Goal: Check status: Check status

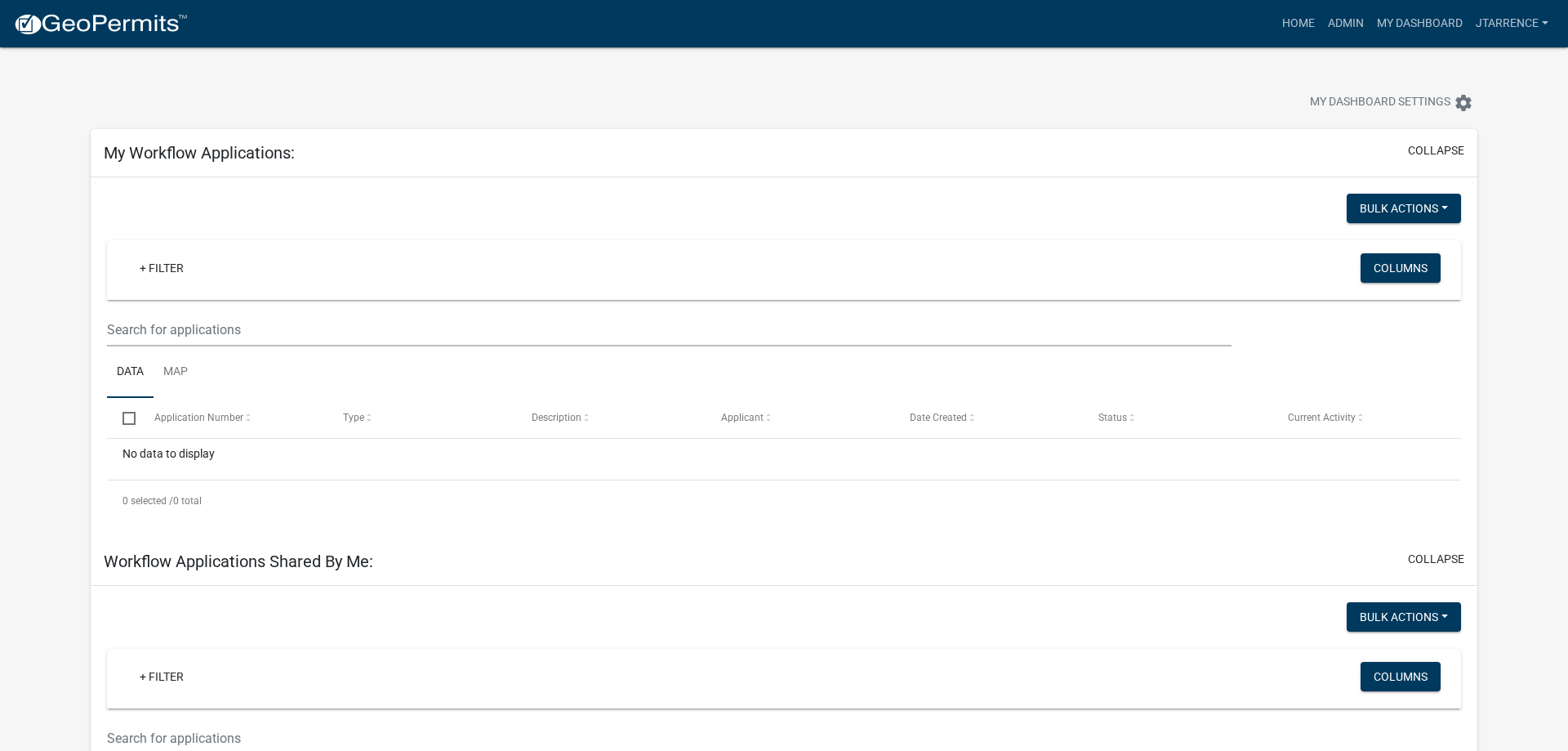
select select "3: 100"
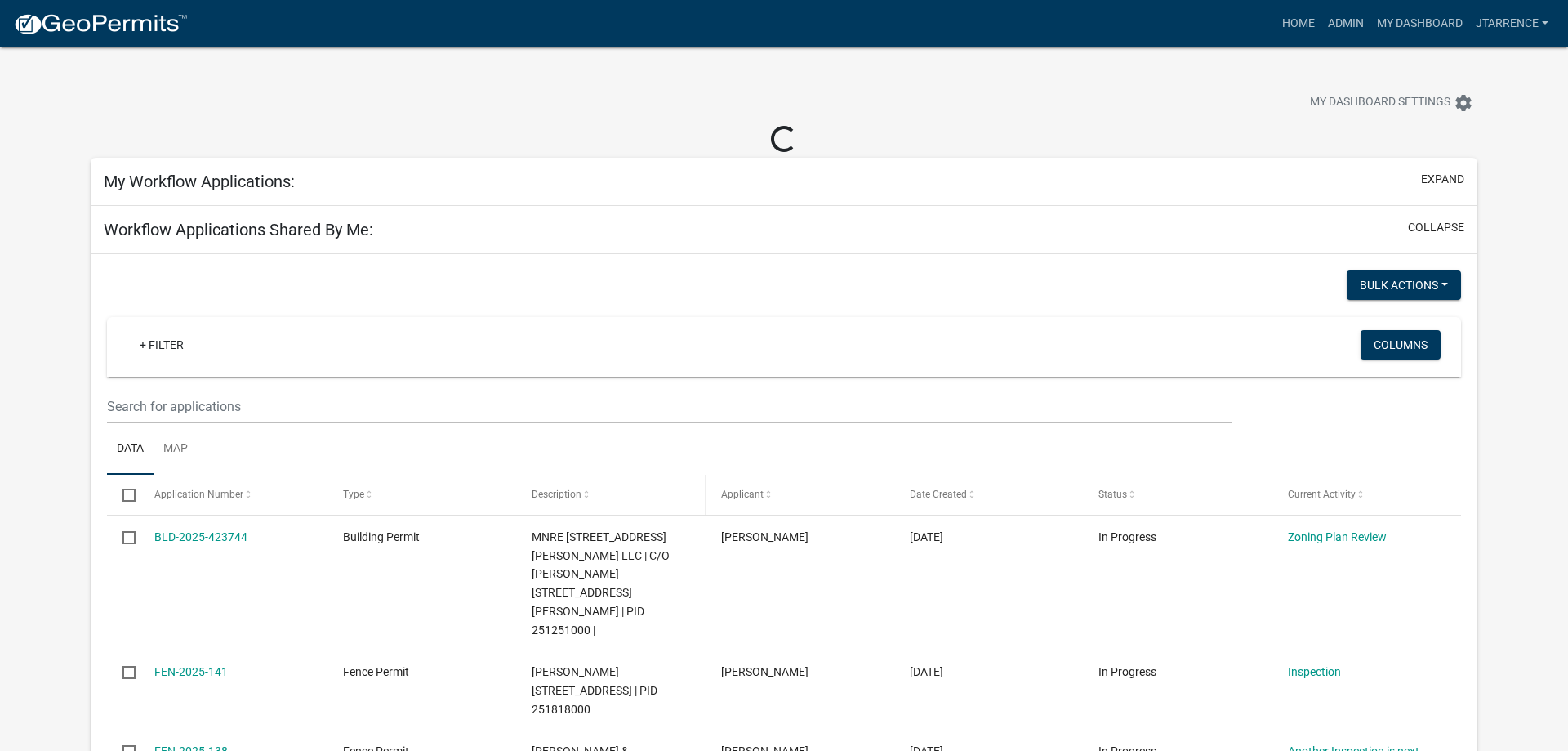
select select "3: 100"
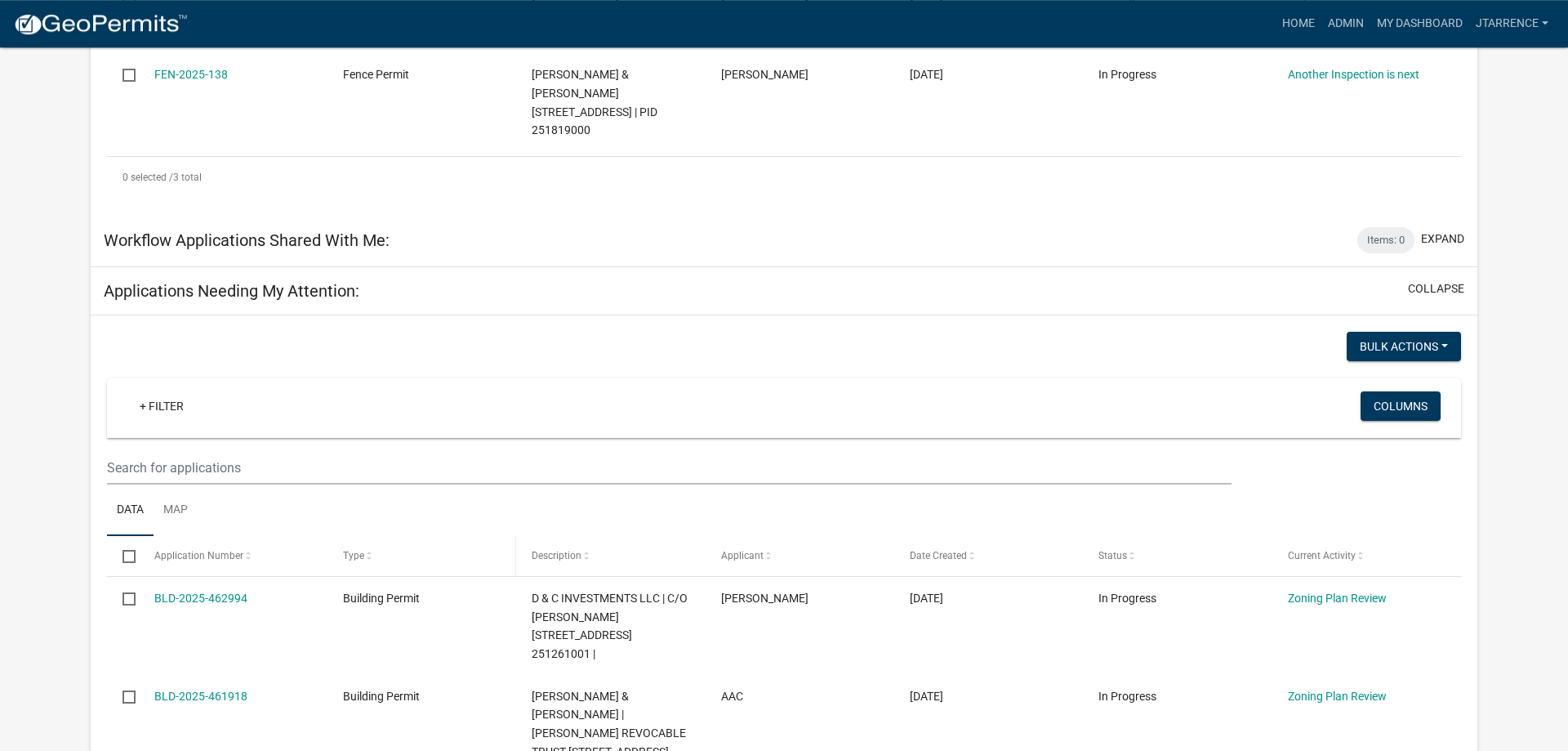
scroll to position [833, 0]
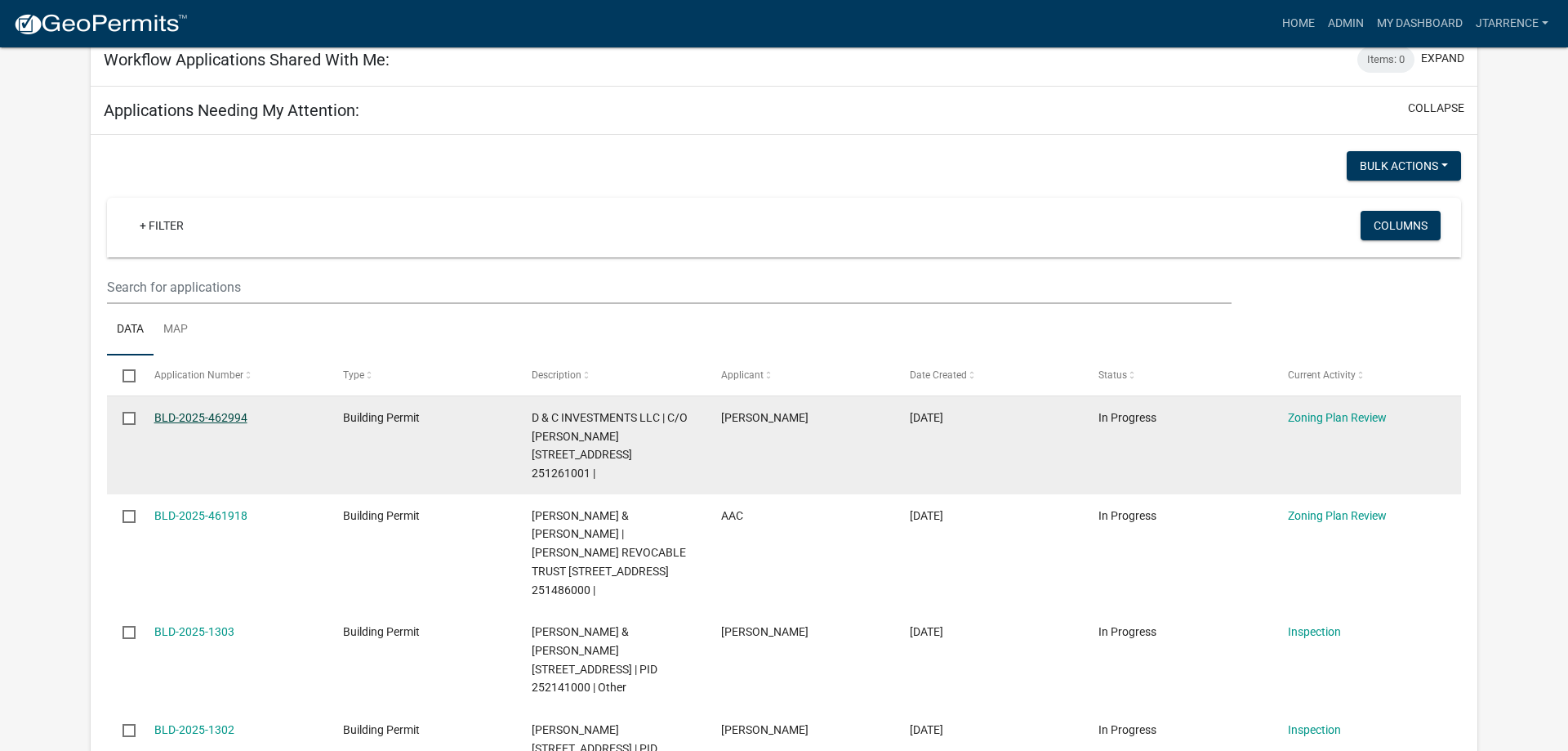
click at [209, 411] on link "BLD-2025-462994" at bounding box center [201, 417] width 94 height 13
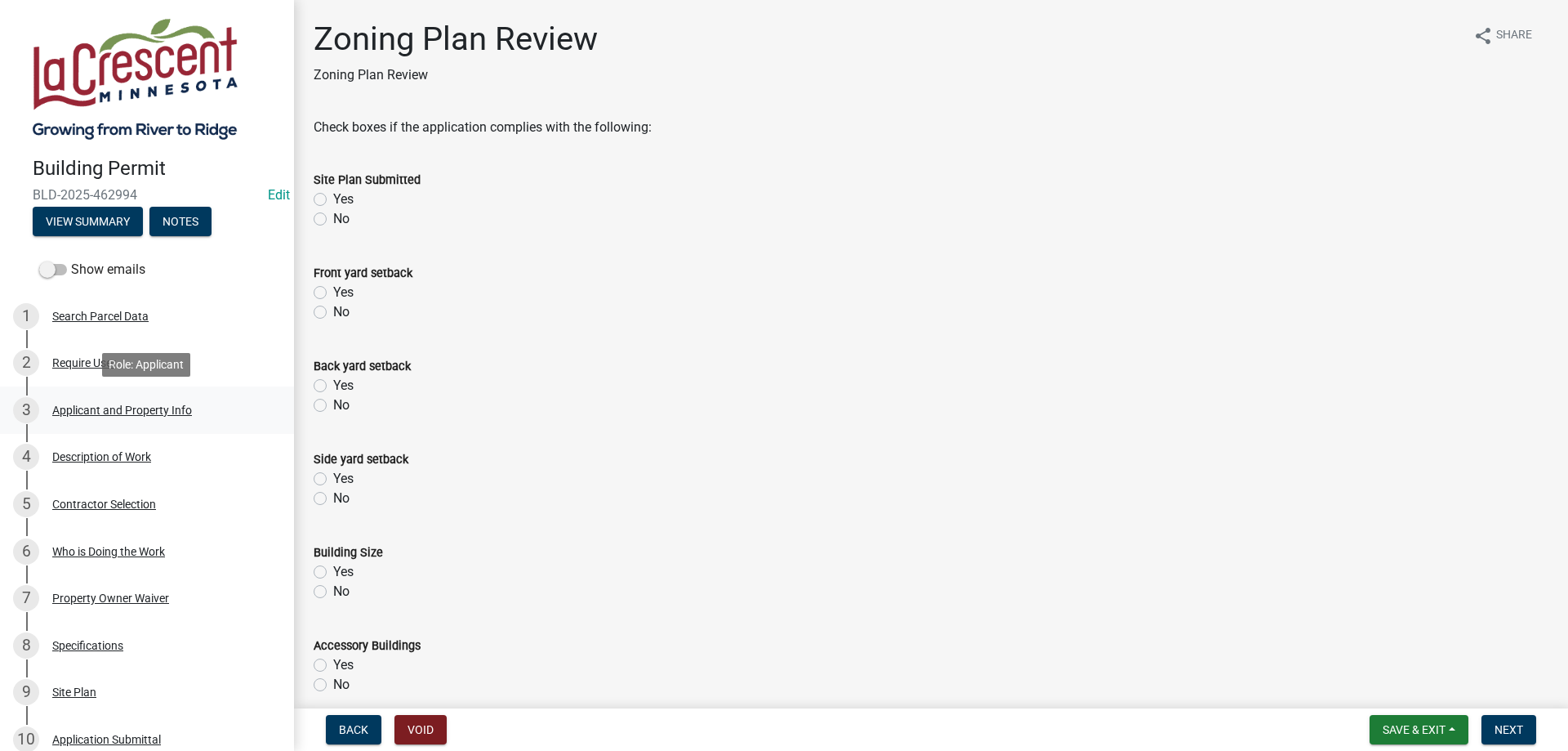
click at [141, 404] on div "Applicant and Property Info" at bounding box center [122, 410] width 139 height 11
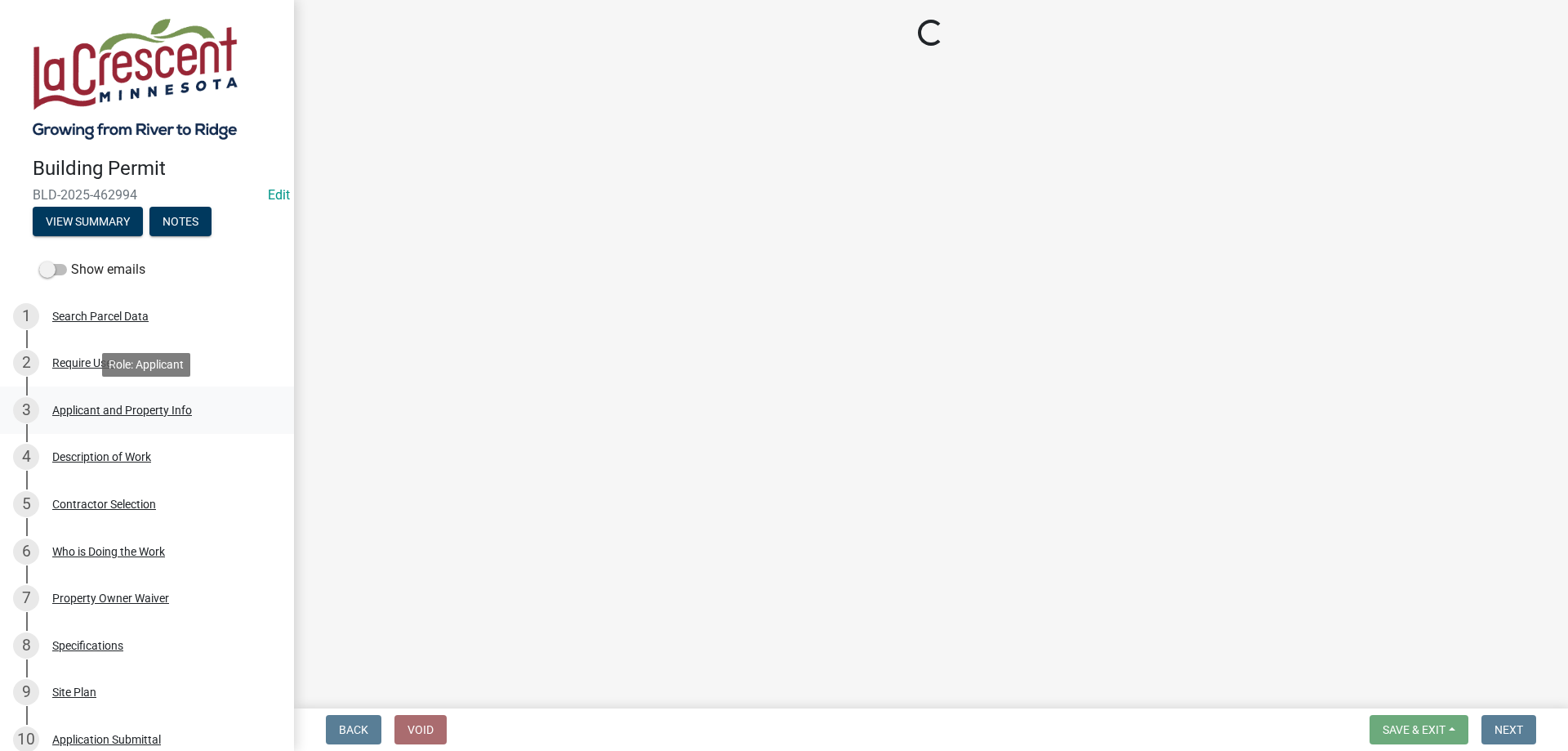
select select "e838c9e2-1e6e-4405-bddc-a3335cd38b08"
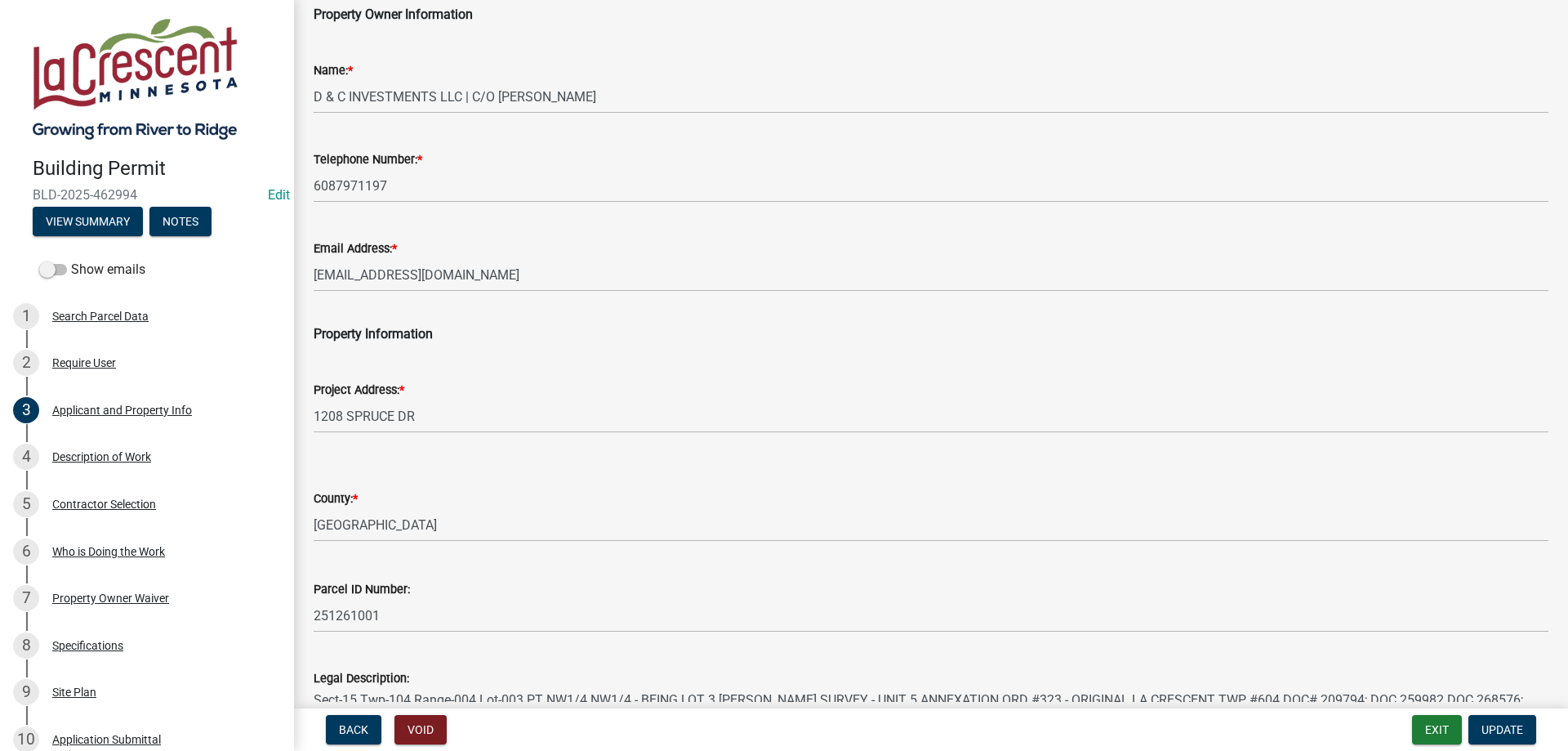
scroll to position [253, 0]
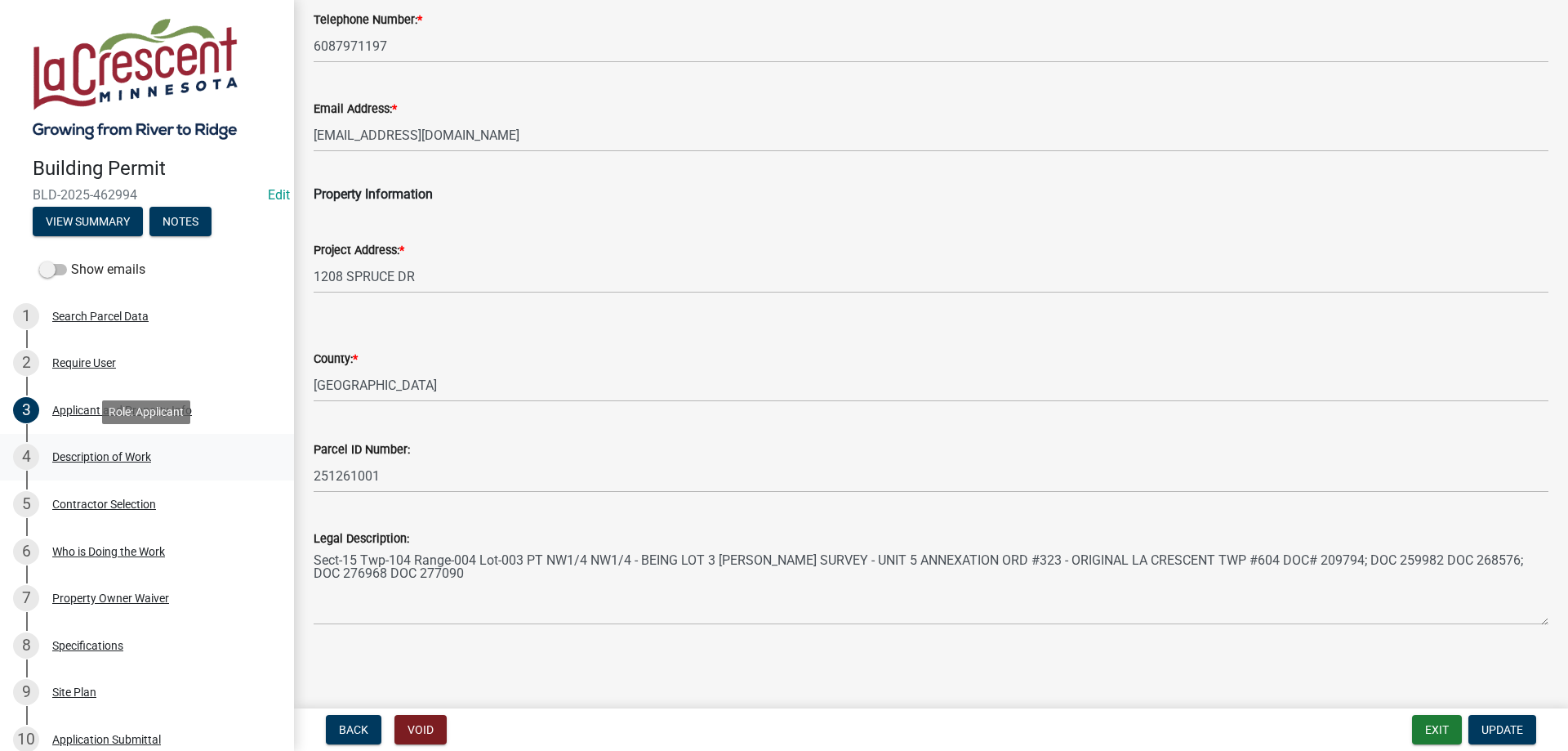
click at [123, 453] on div "Description of Work" at bounding box center [102, 456] width 99 height 11
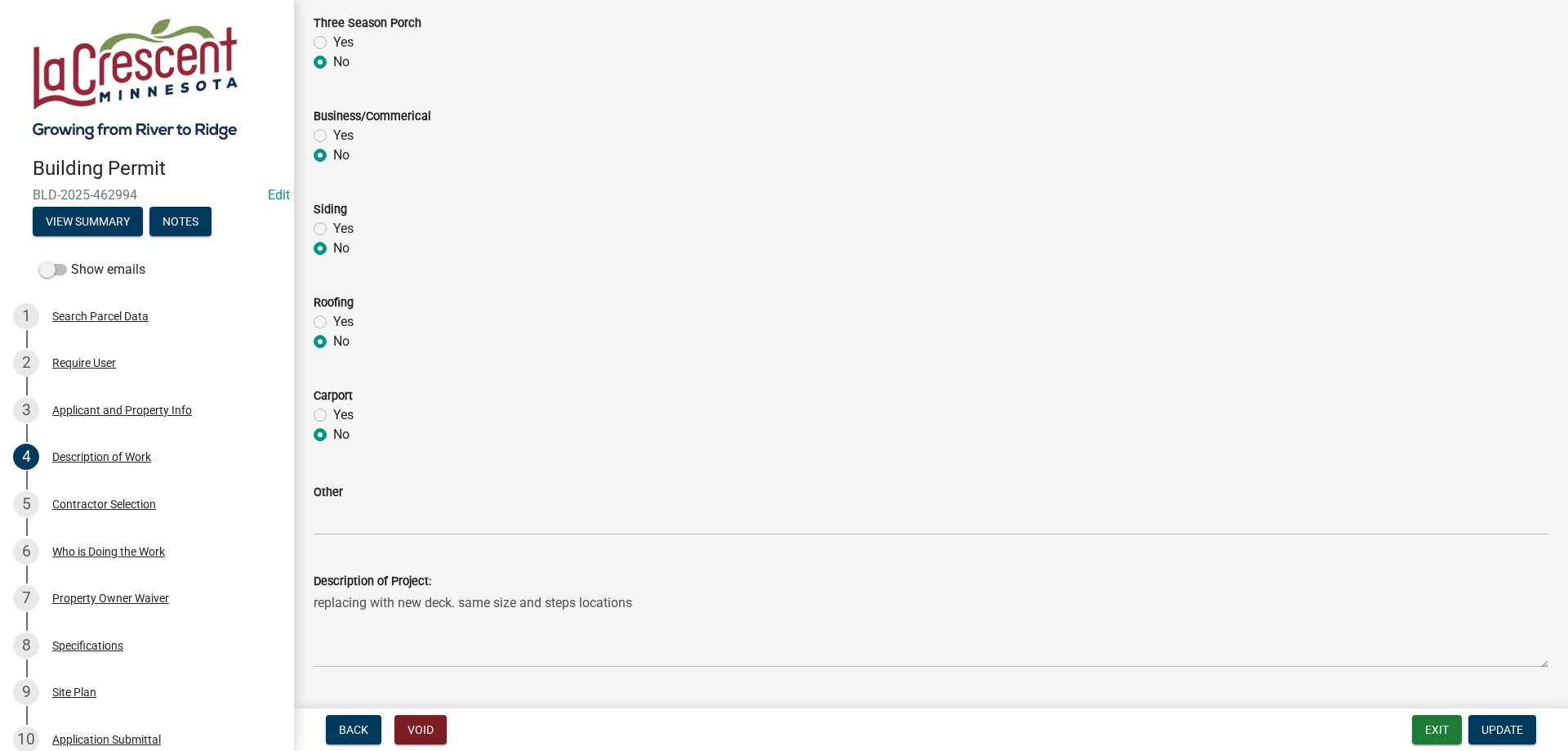
scroll to position [665, 0]
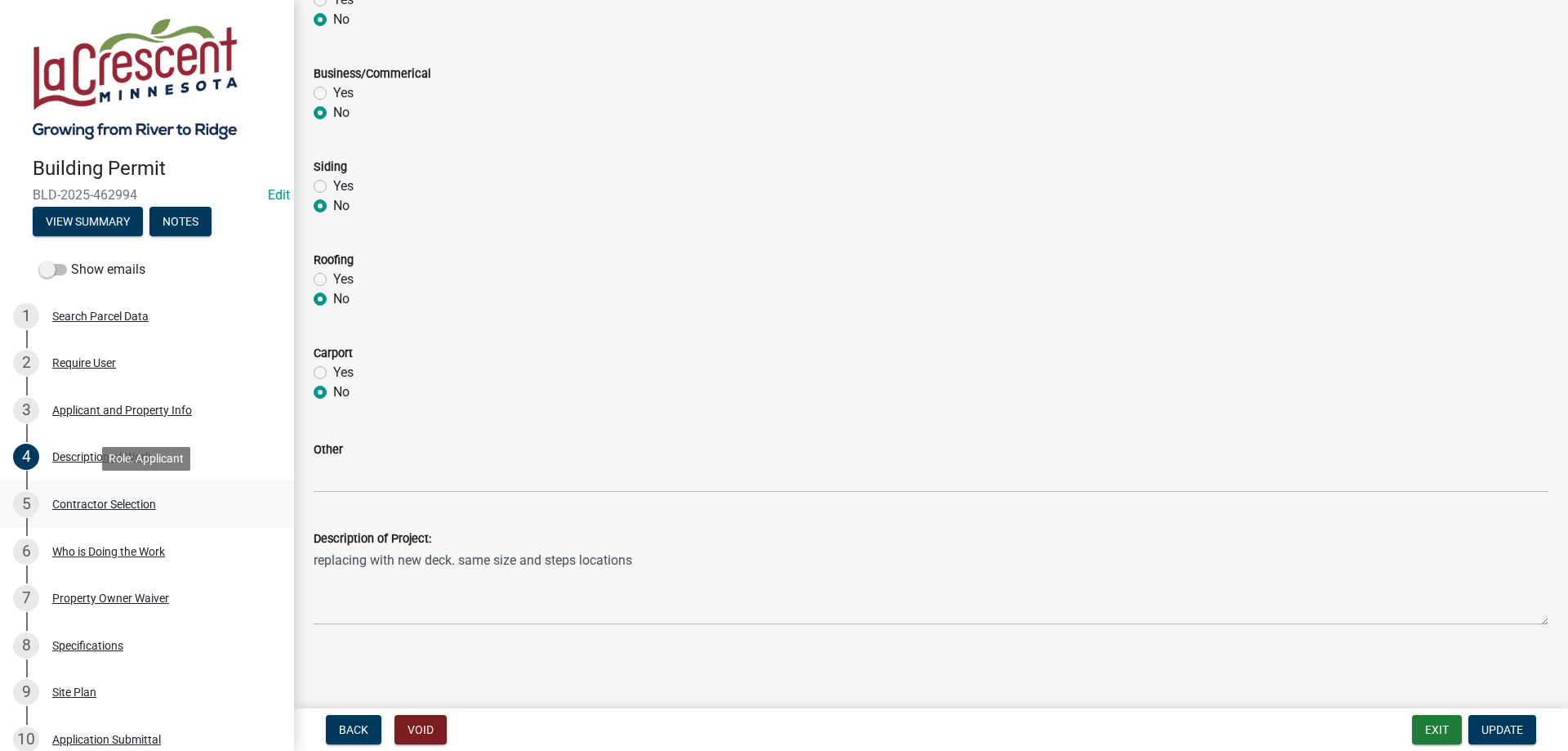
click at [119, 504] on div "Contractor Selection" at bounding box center [104, 504] width 104 height 11
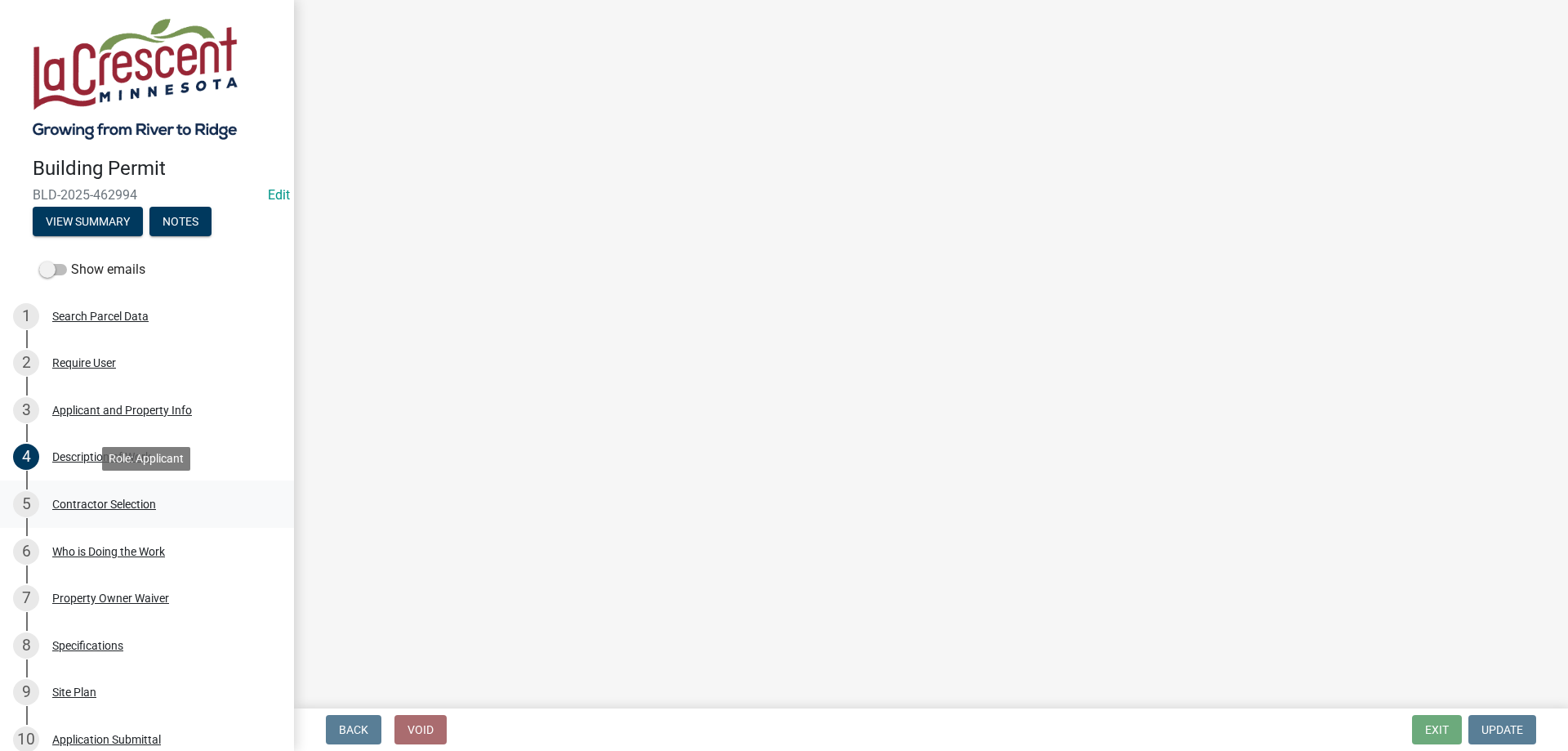
scroll to position [0, 0]
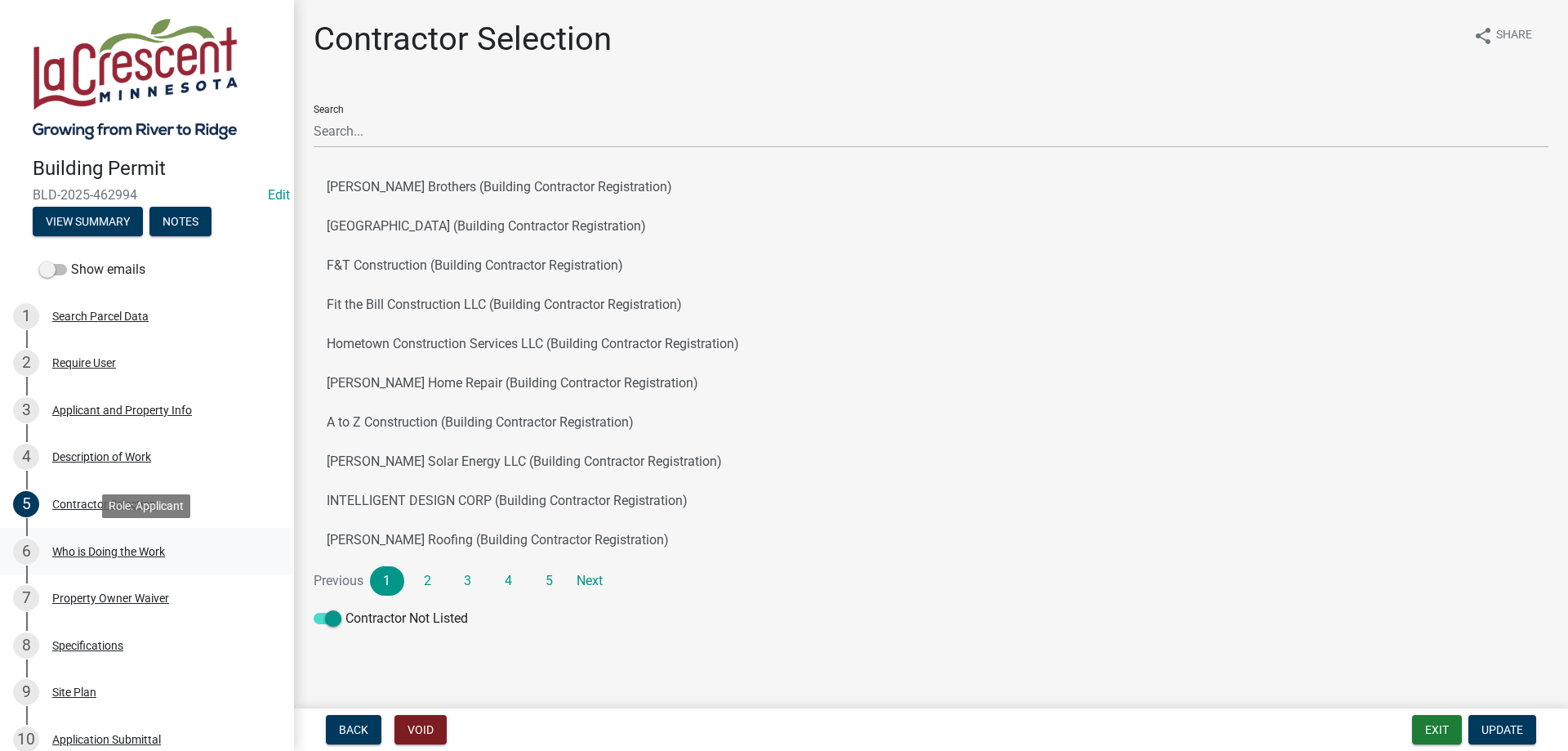
click at [142, 548] on div "Who is Doing the Work" at bounding box center [108, 551] width 113 height 11
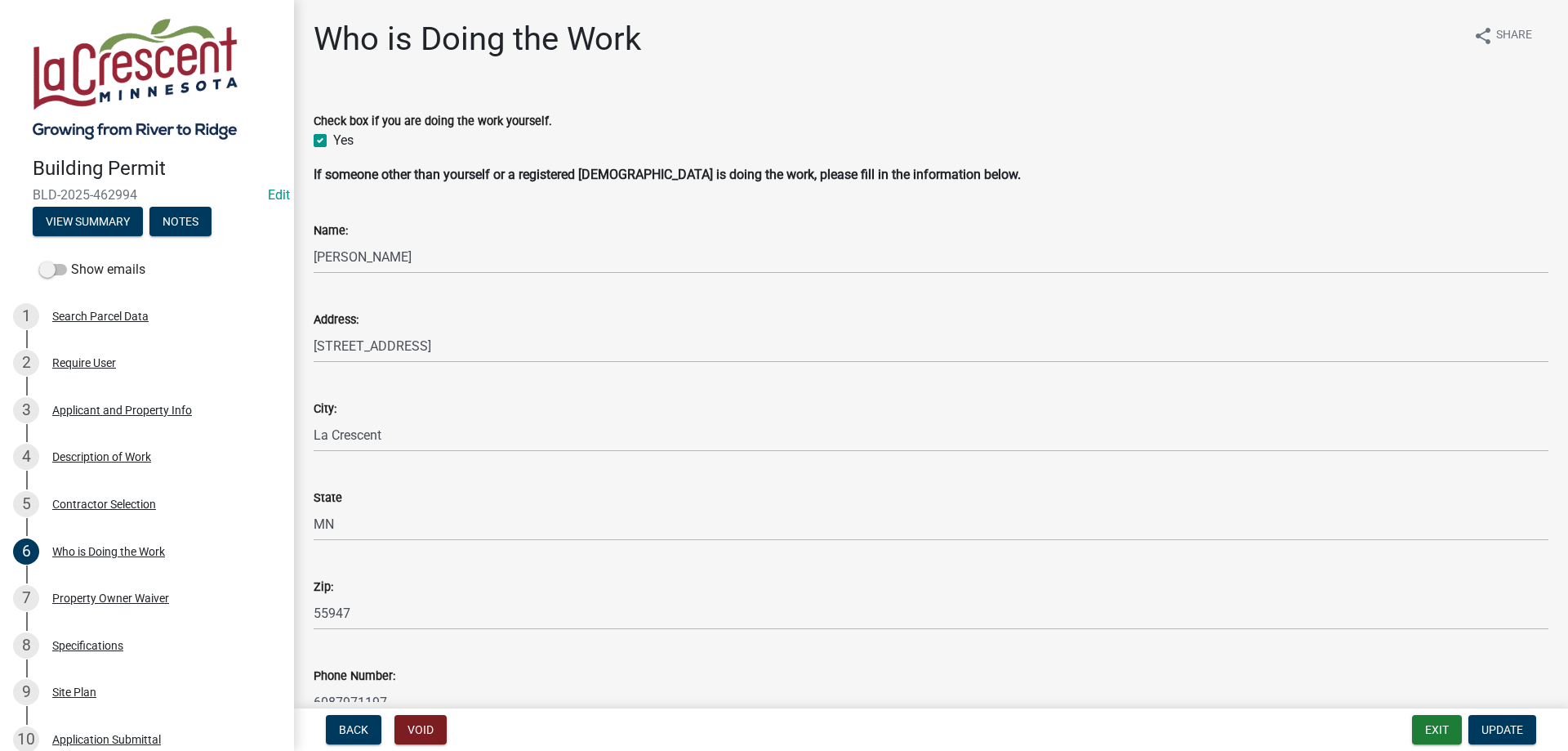
scroll to position [183, 0]
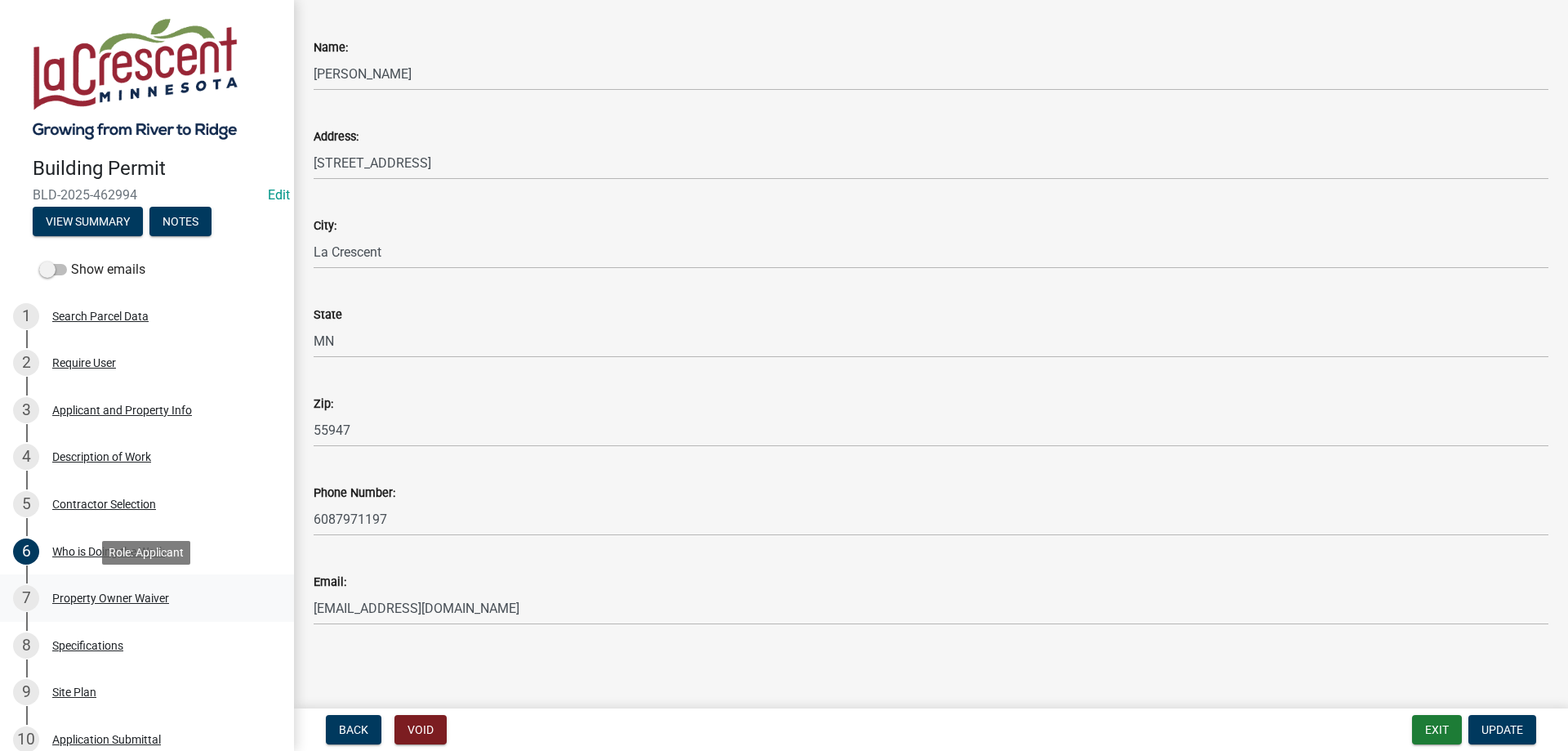
click at [120, 602] on div "Property Owner Waiver" at bounding box center [110, 598] width 117 height 11
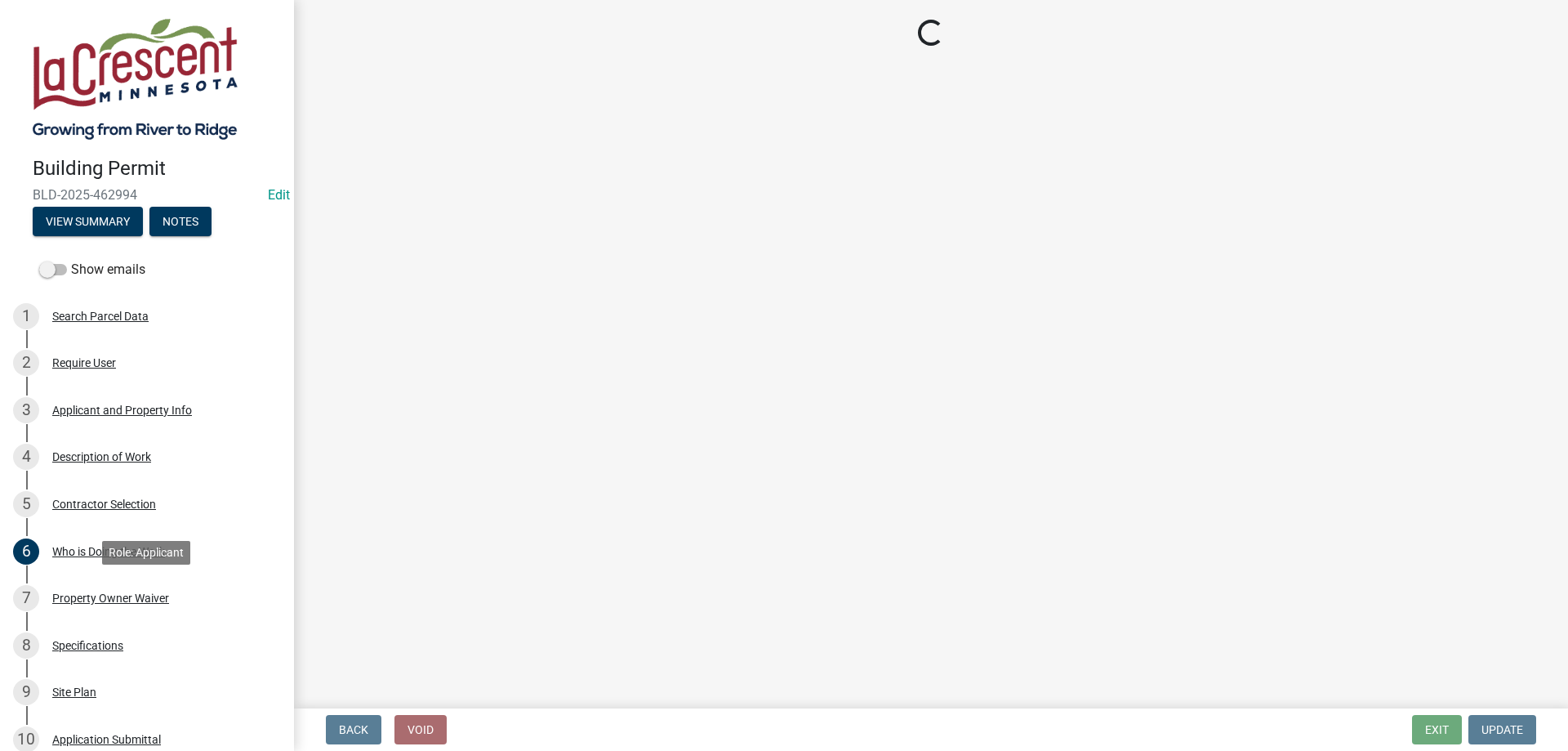
scroll to position [0, 0]
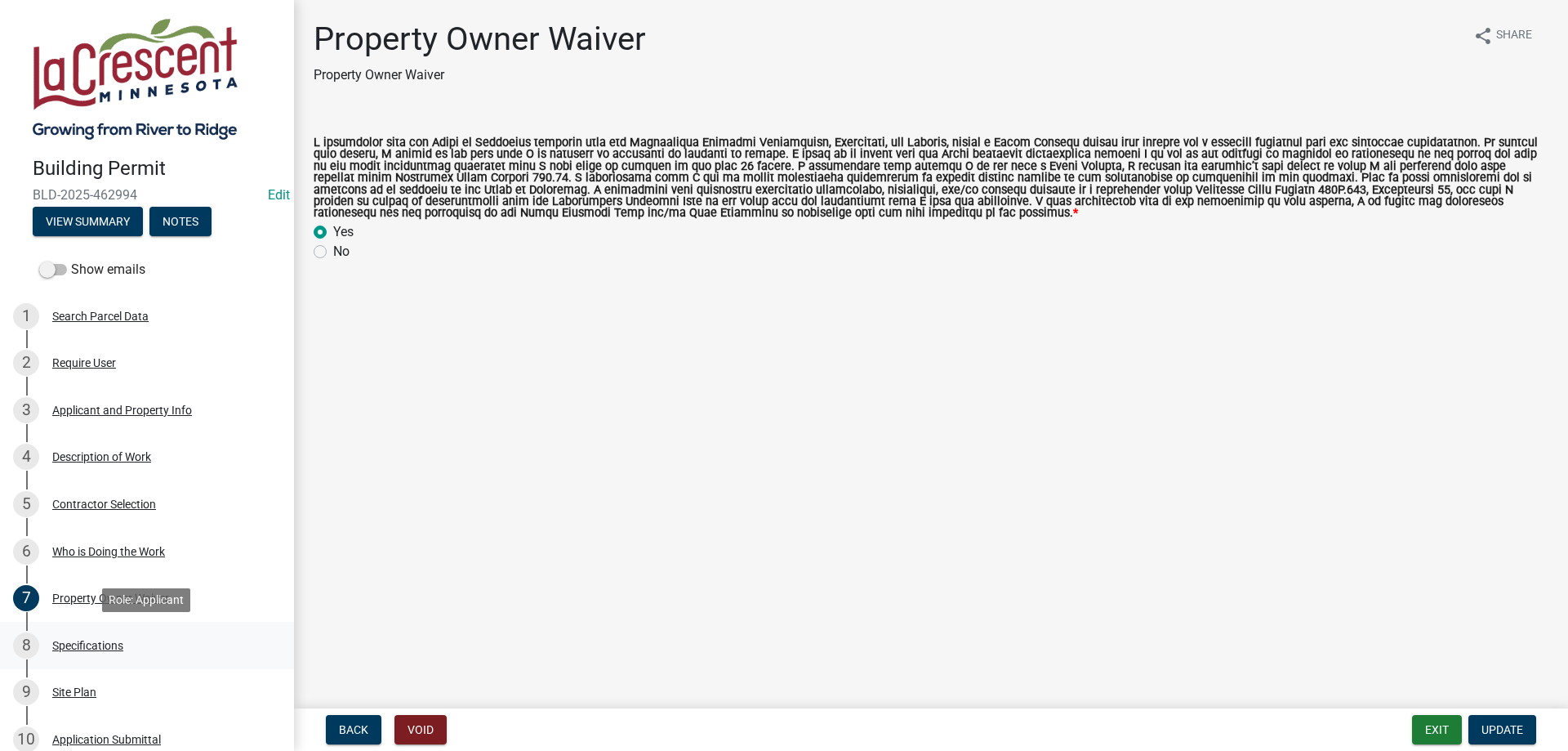
click at [83, 651] on div "Specifications" at bounding box center [88, 645] width 71 height 11
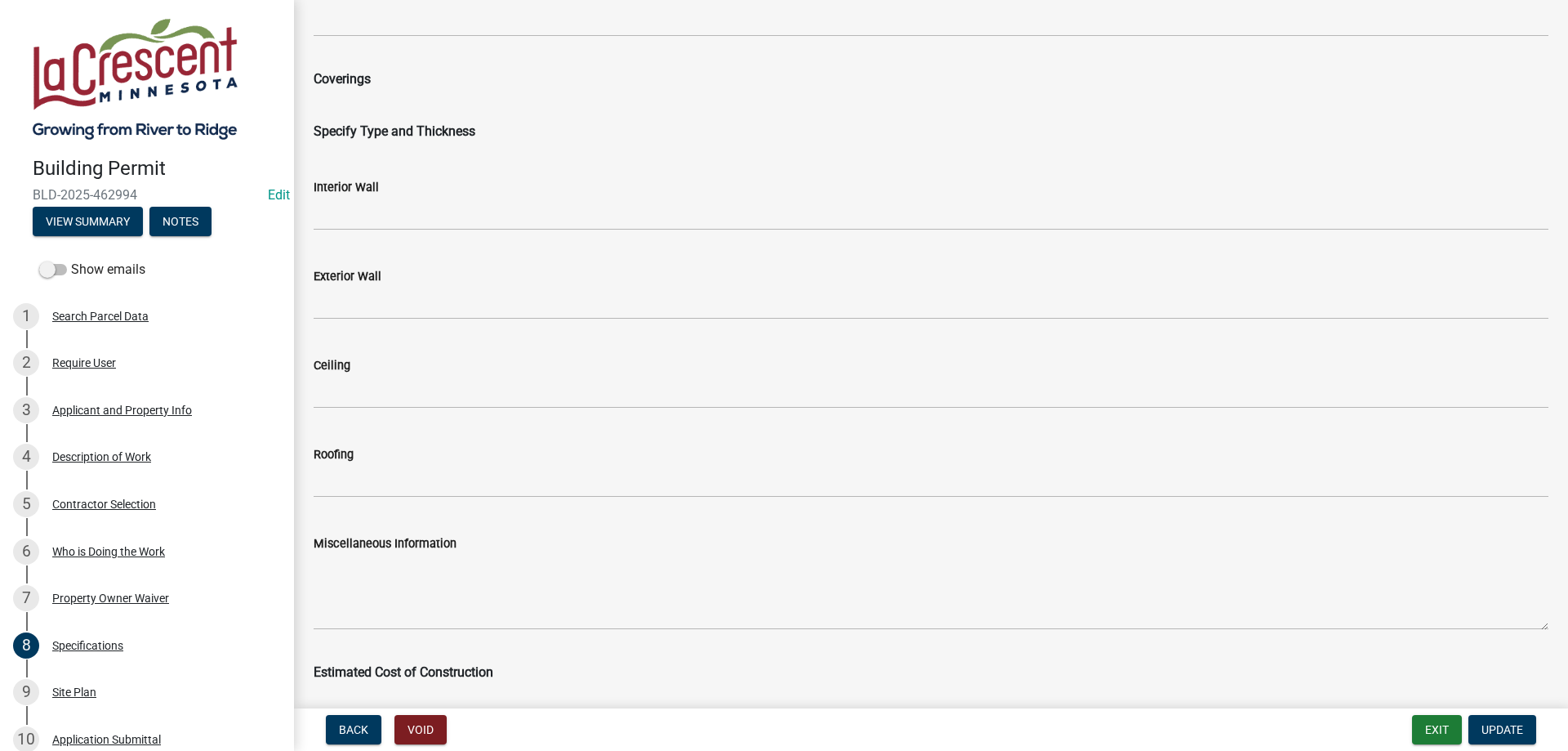
scroll to position [2234, 0]
click at [76, 698] on div "Site Plan" at bounding box center [74, 692] width 44 height 11
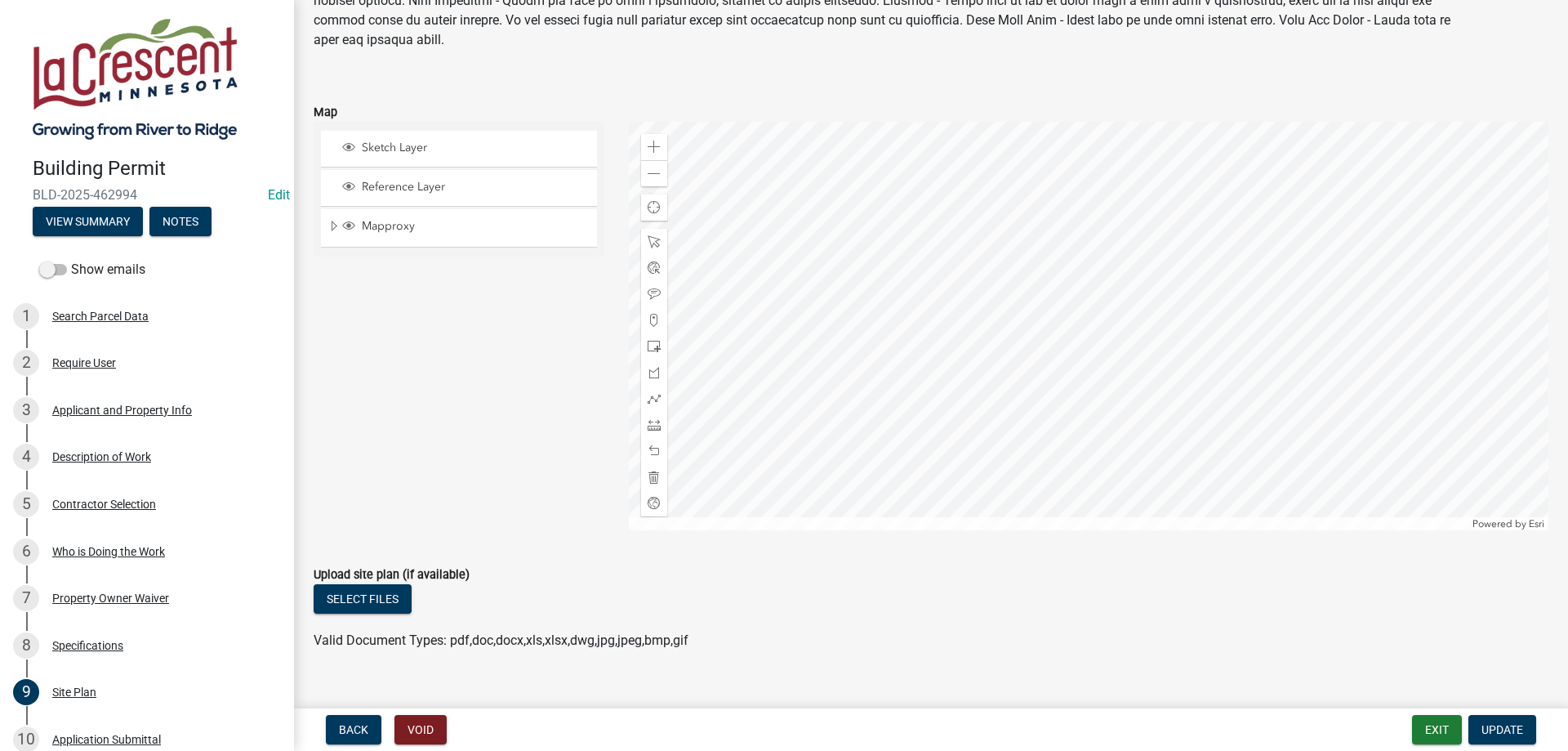
scroll to position [180, 0]
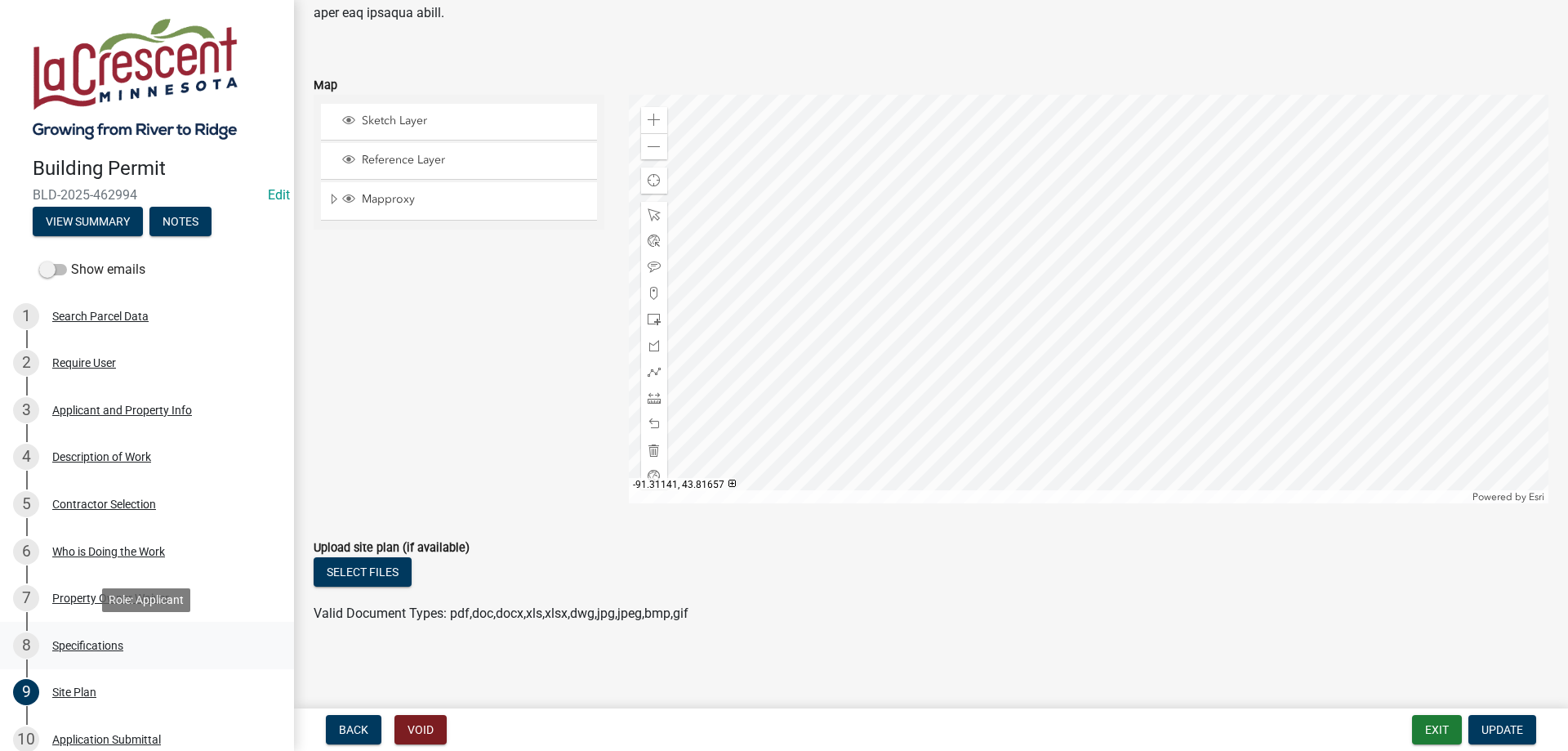
click at [80, 644] on div "Specifications" at bounding box center [88, 645] width 71 height 11
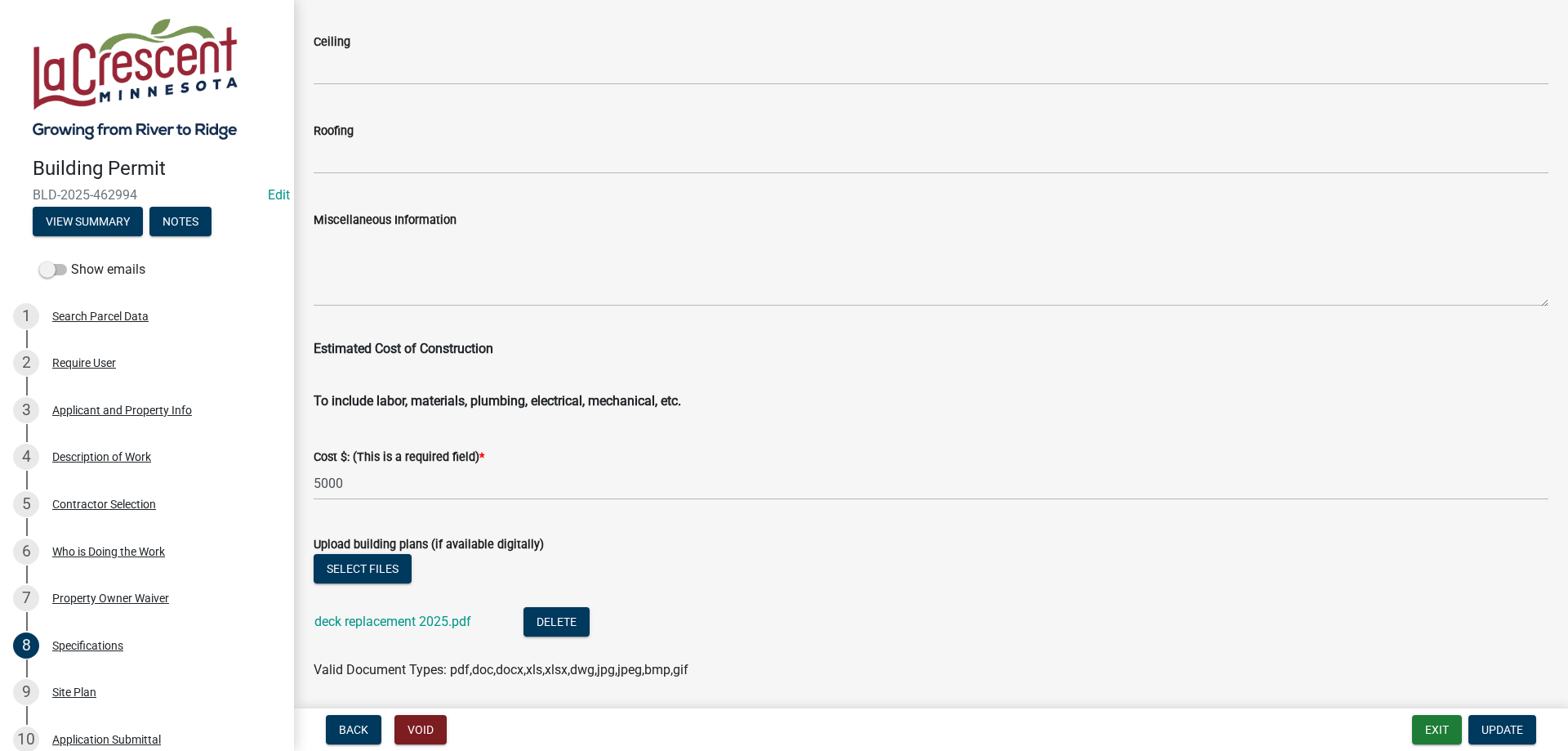
scroll to position [2704, 0]
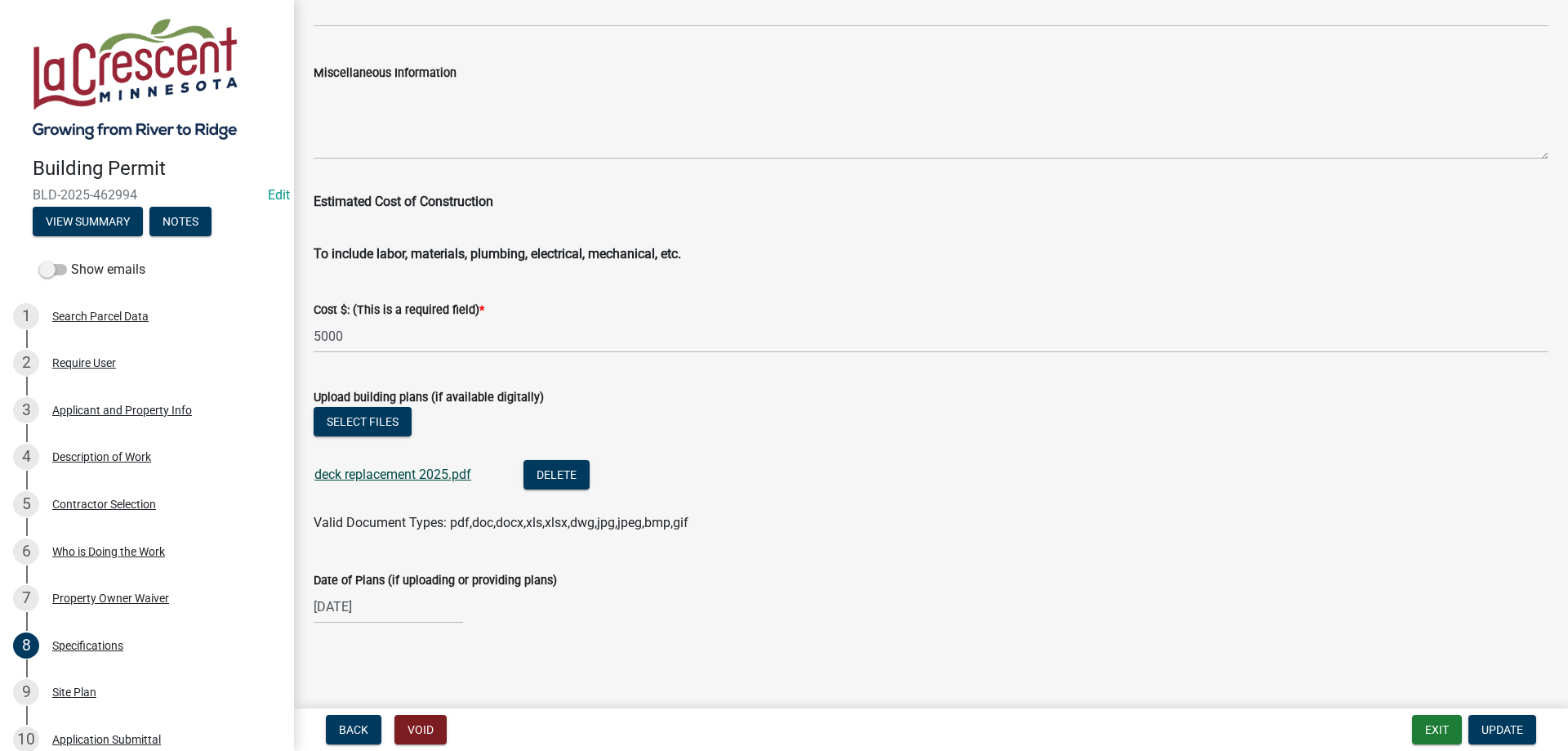
click at [421, 474] on link "deck replacement 2025.pdf" at bounding box center [393, 474] width 157 height 16
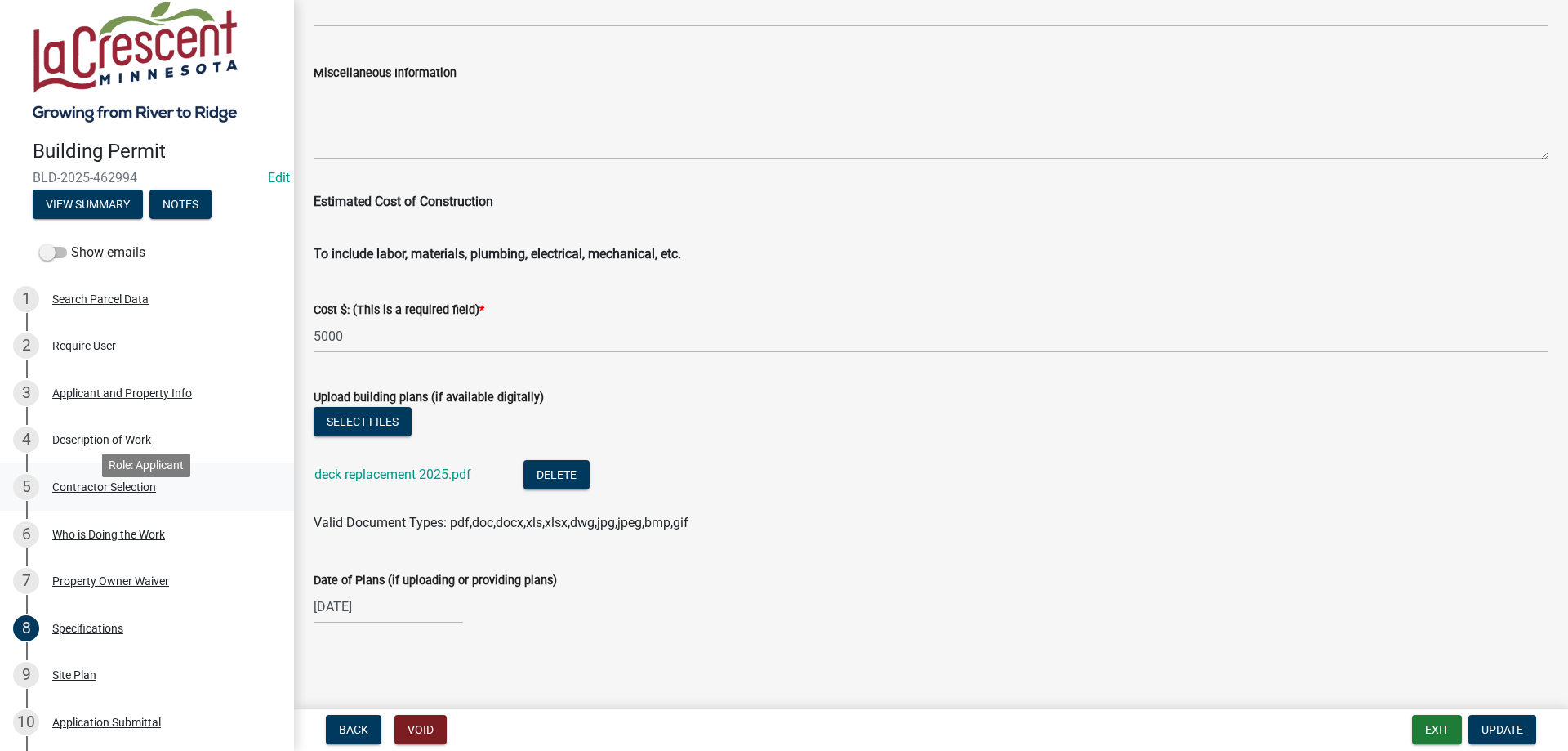
scroll to position [0, 0]
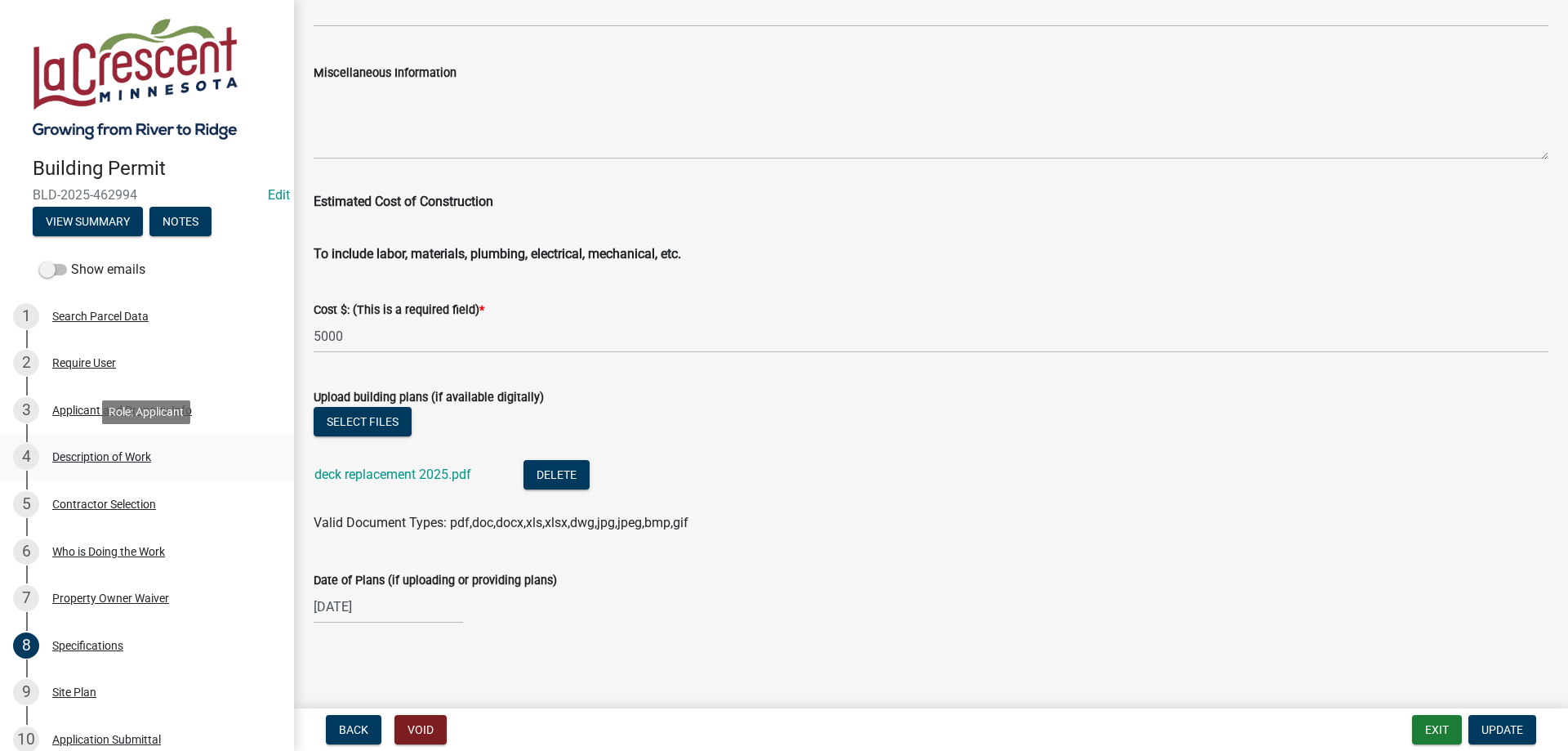
click at [89, 458] on div "Description of Work" at bounding box center [102, 456] width 99 height 11
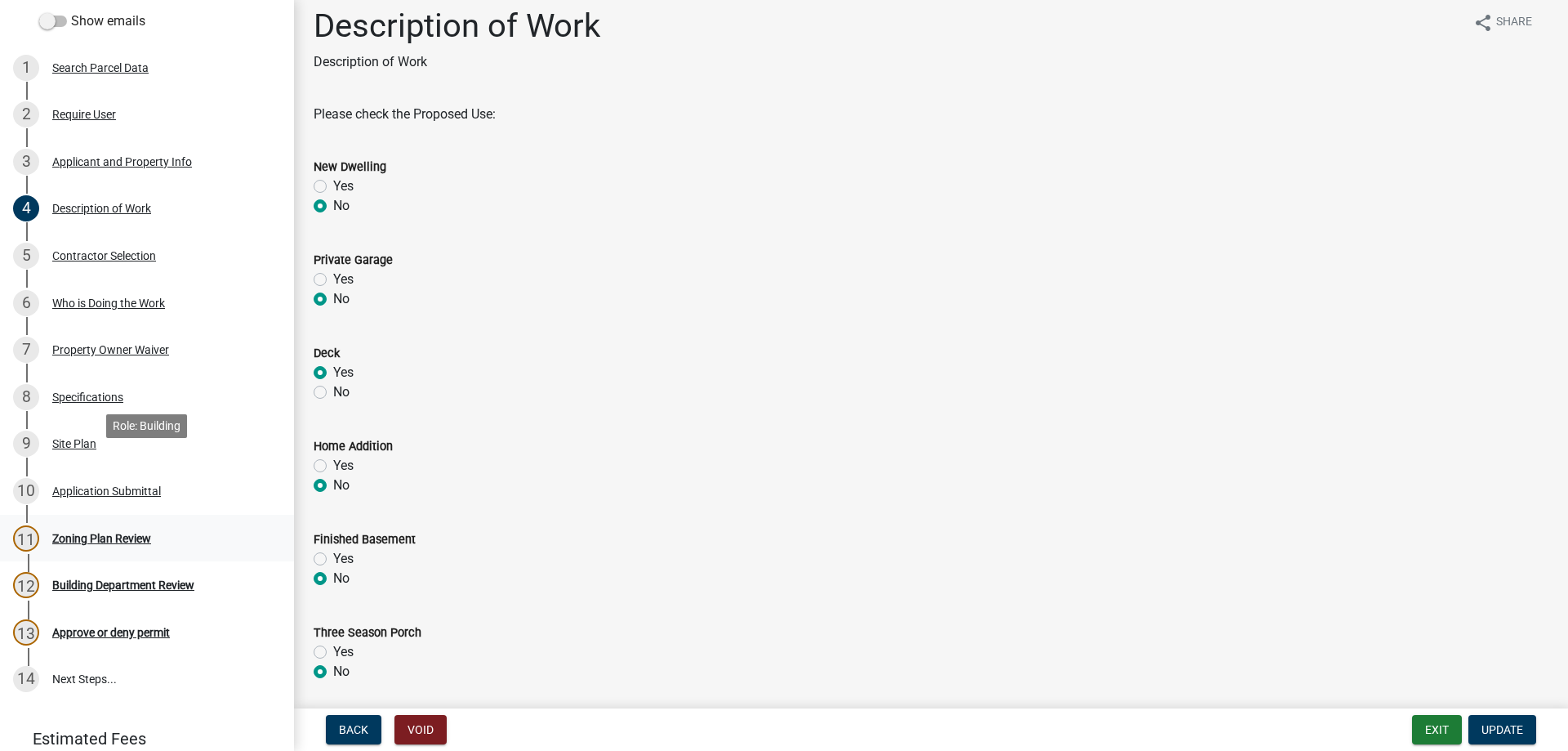
scroll to position [315, 0]
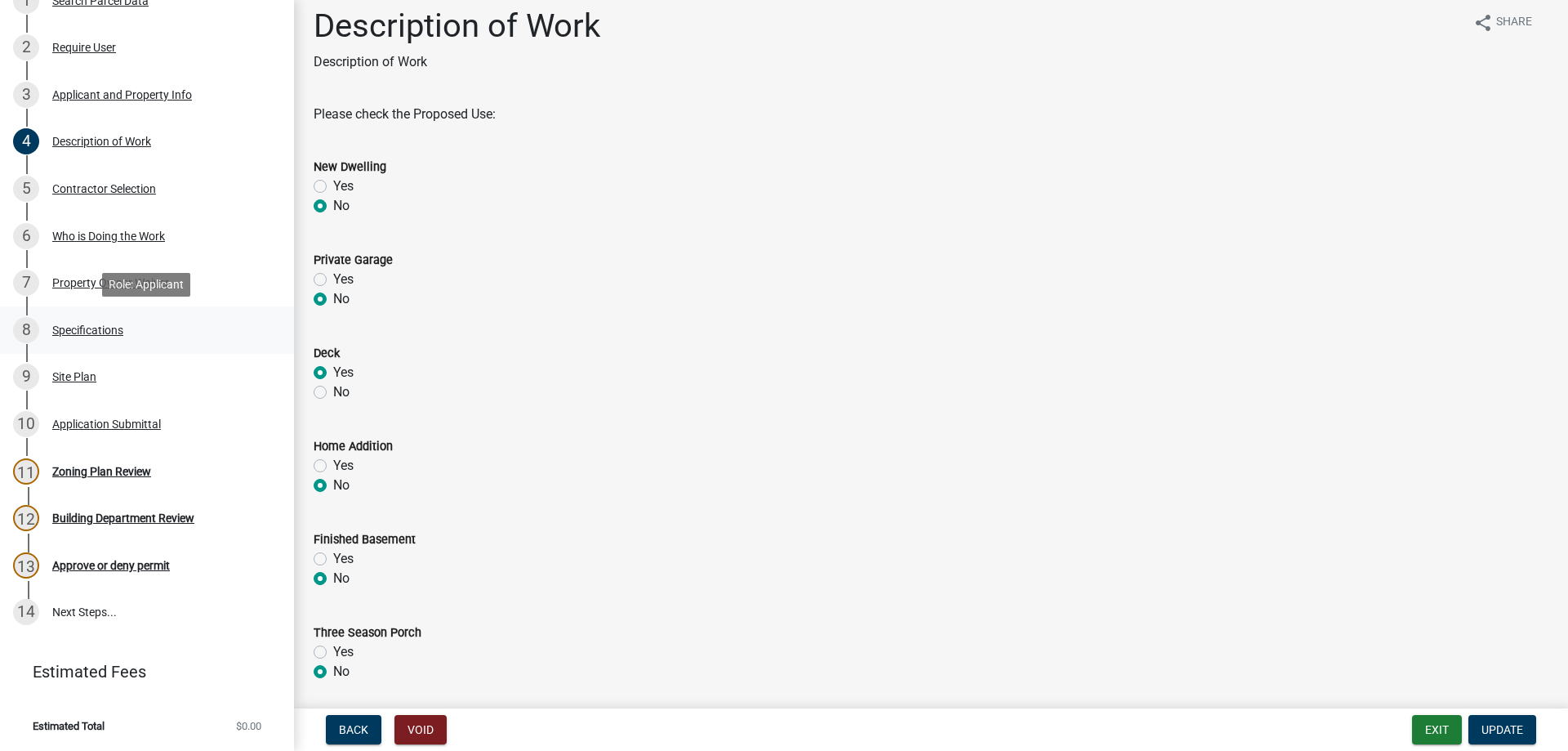
click at [81, 328] on div "Specifications" at bounding box center [88, 330] width 71 height 11
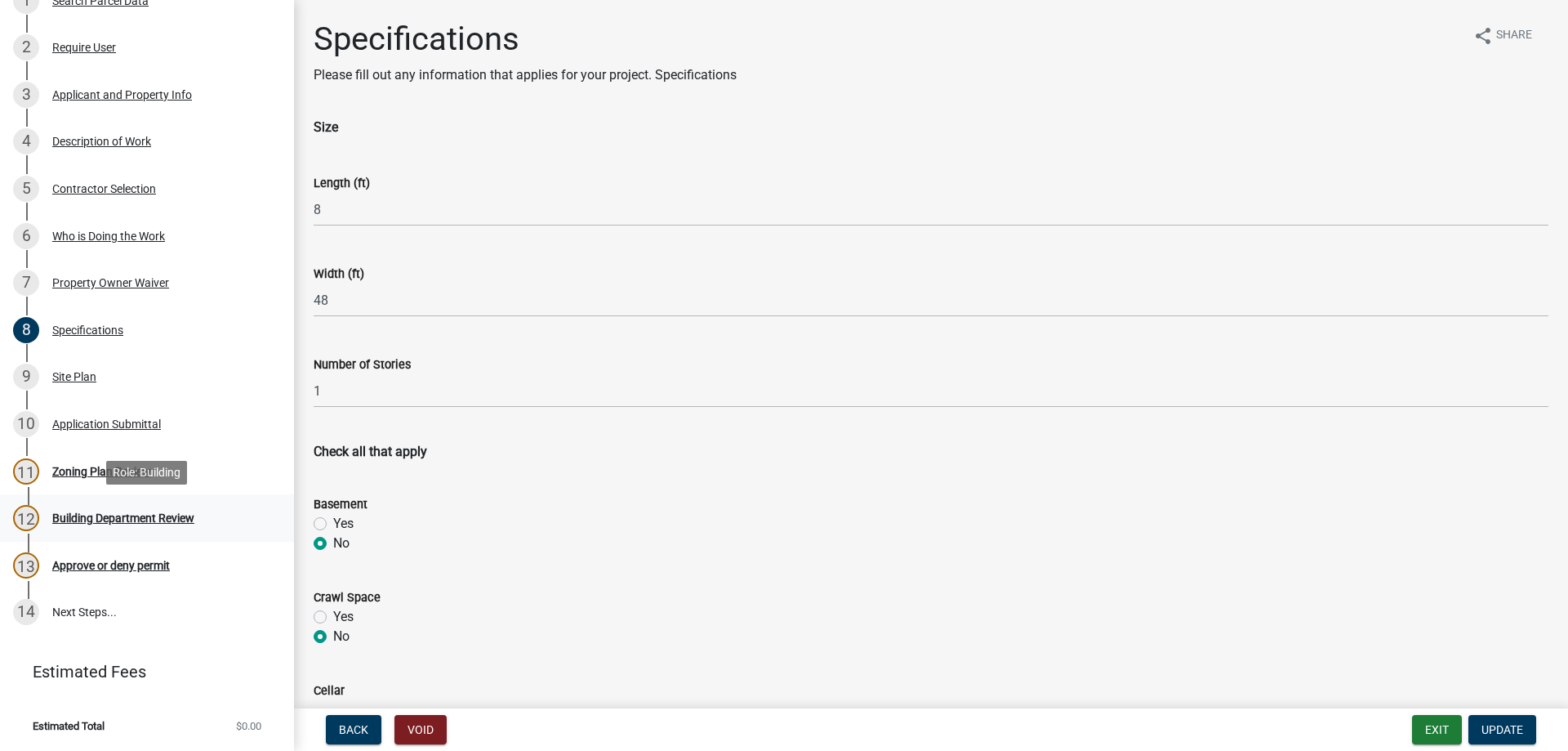
scroll to position [0, 0]
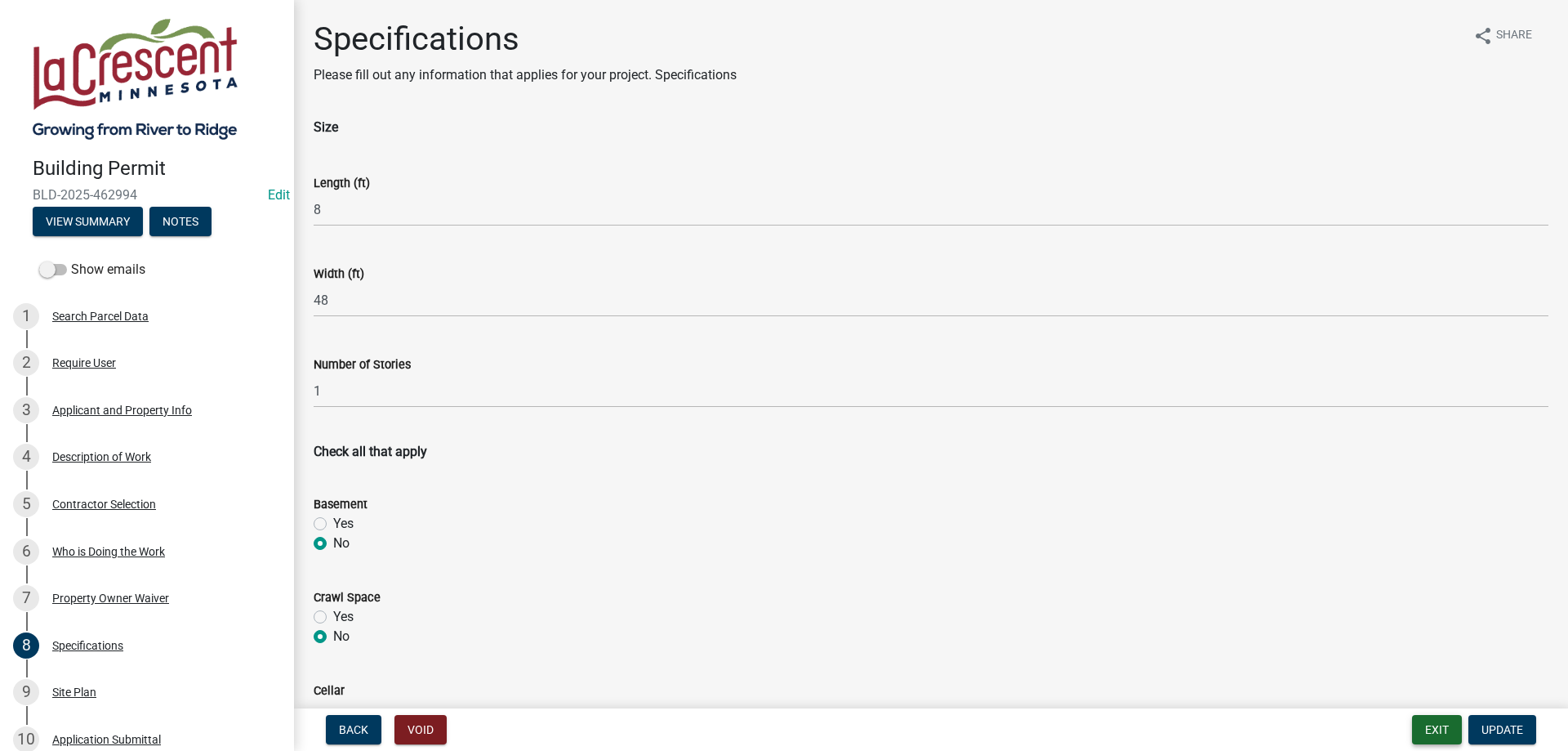
click at [1437, 725] on button "Exit" at bounding box center [1436, 729] width 50 height 29
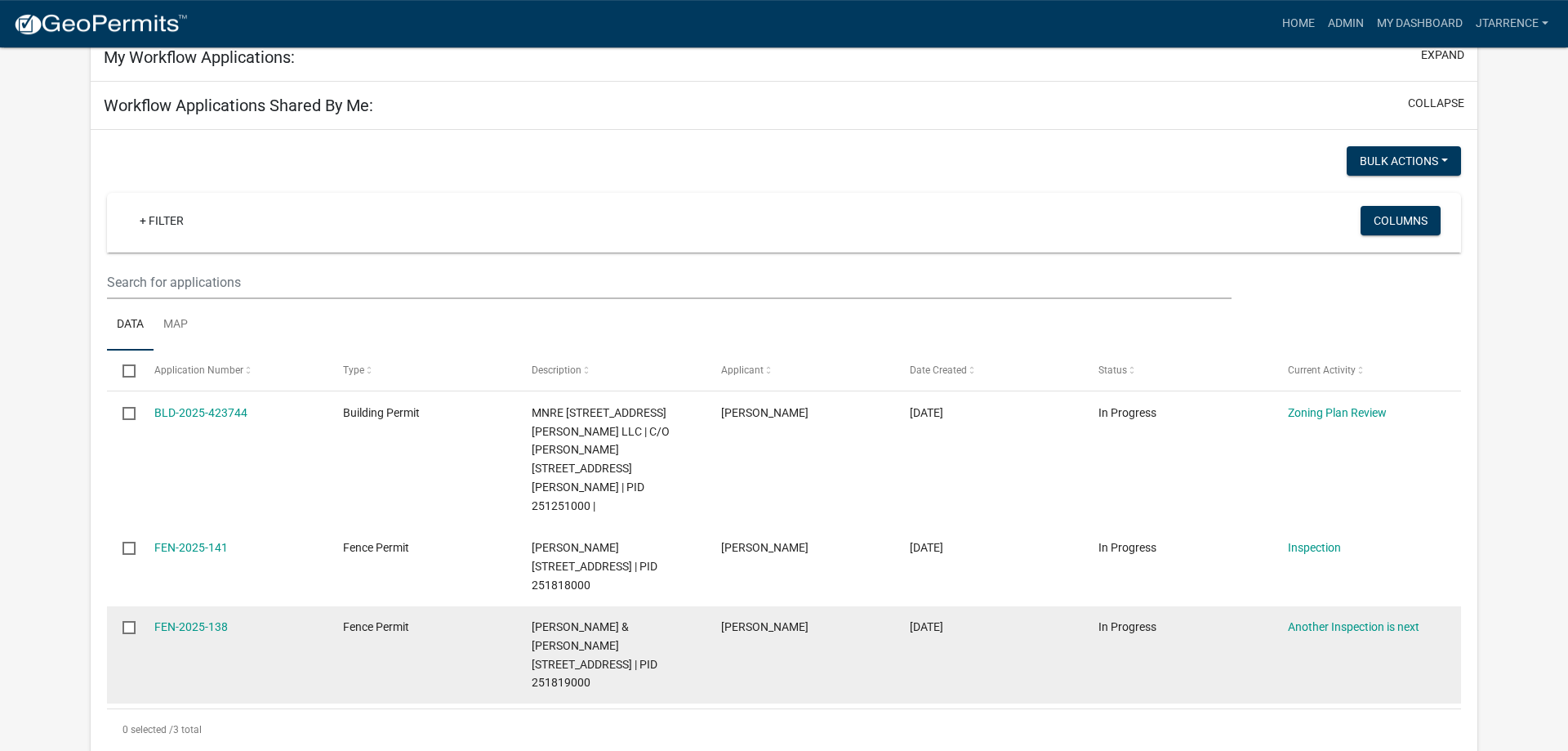
scroll to position [131, 0]
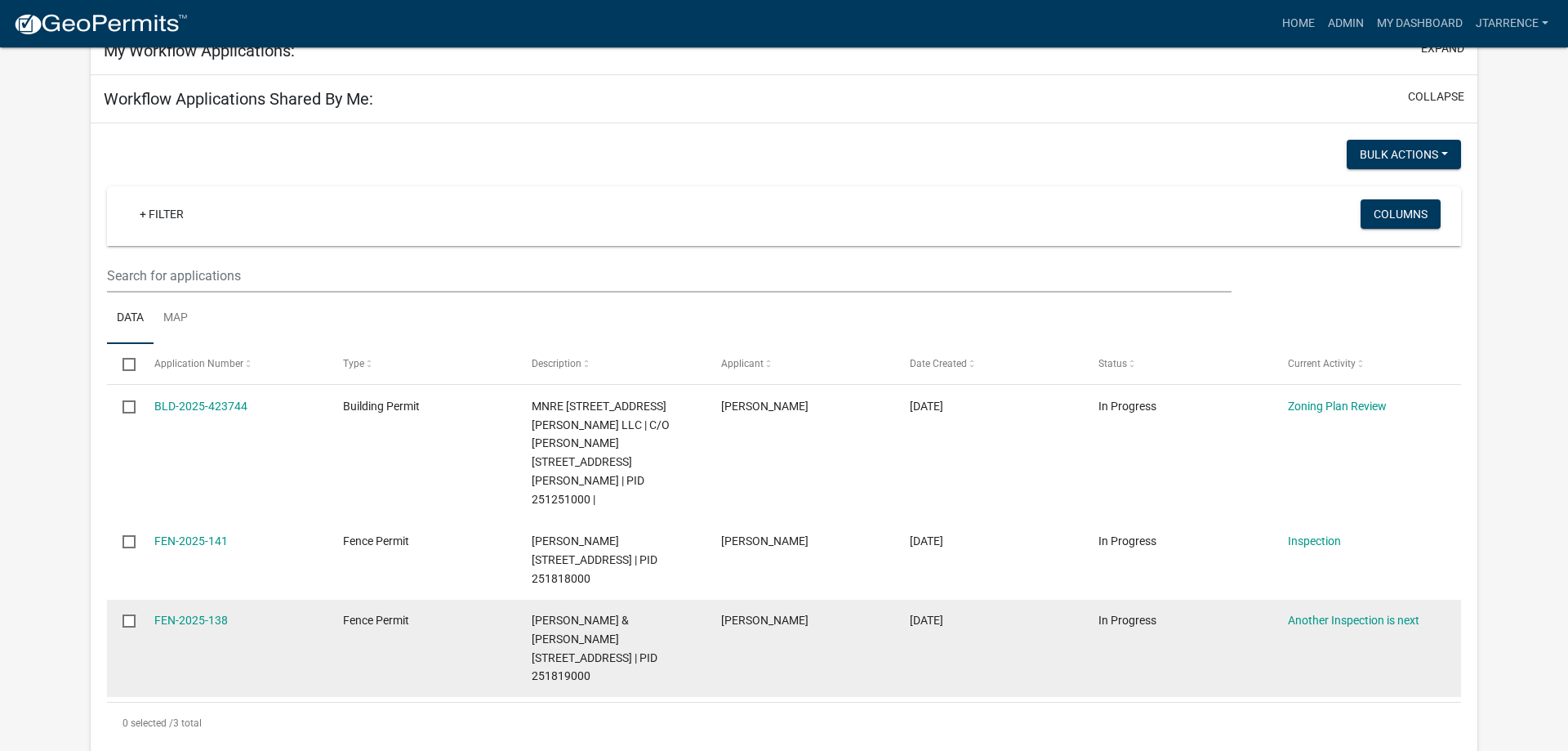
select select "3: 100"
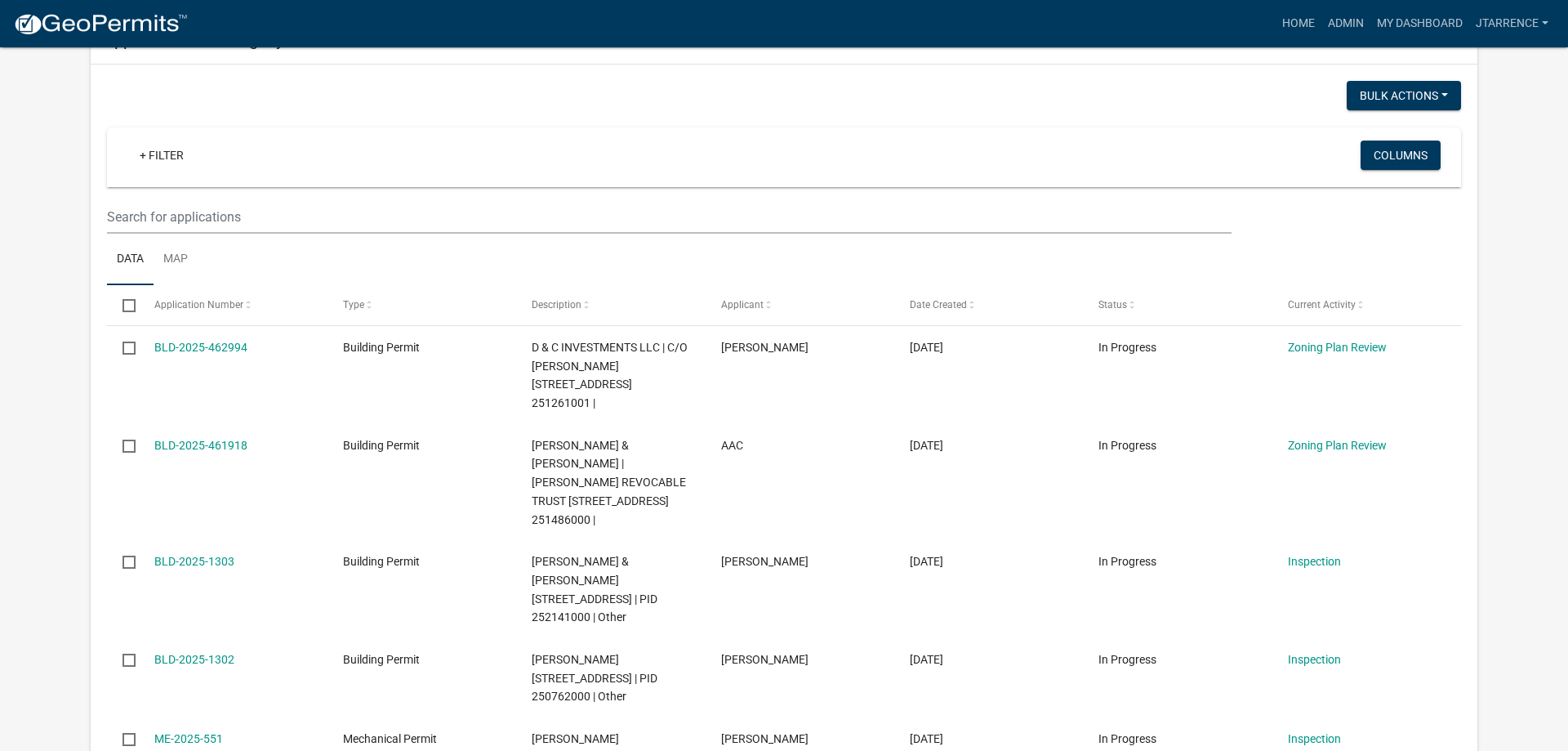
scroll to position [963, 0]
